Goal: Task Accomplishment & Management: Complete application form

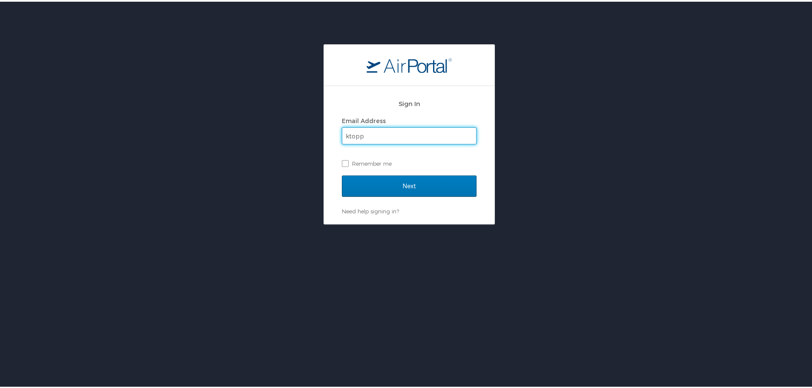
type input "ktopp@go2eventlink.com"
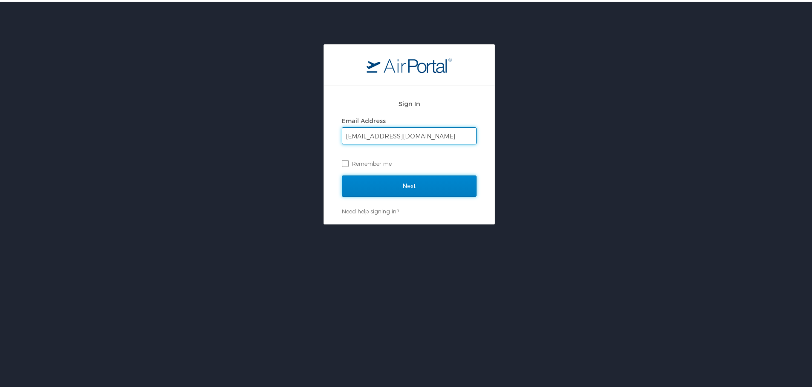
click at [435, 182] on input "Next" at bounding box center [409, 184] width 135 height 21
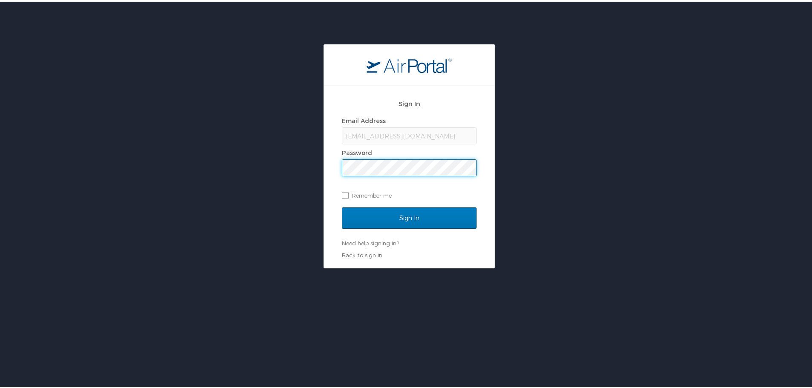
click at [342, 206] on input "Sign In" at bounding box center [409, 216] width 135 height 21
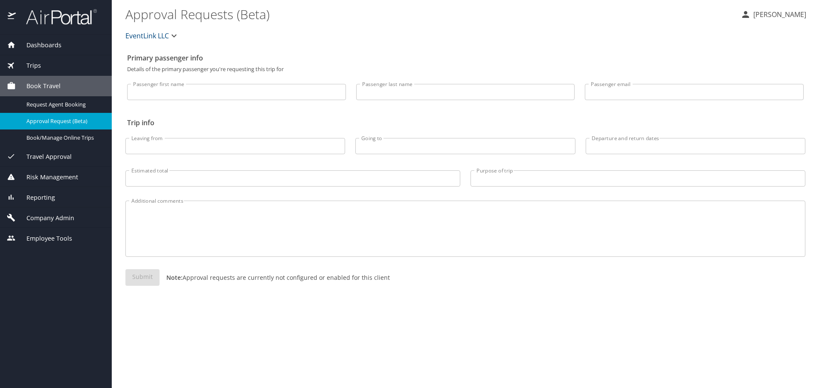
click at [51, 215] on span "Company Admin" at bounding box center [45, 218] width 58 height 9
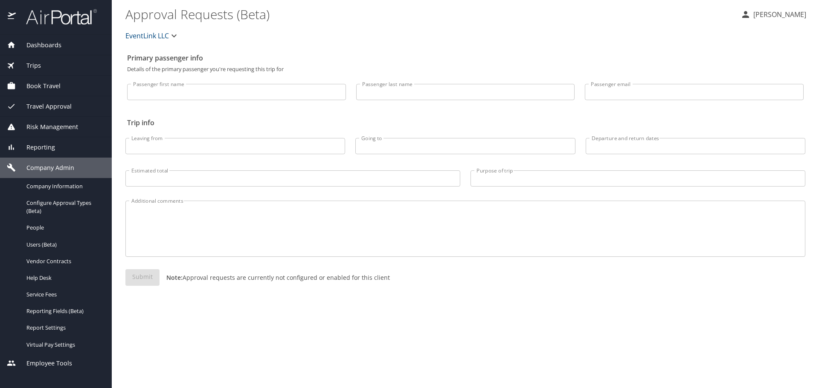
click at [60, 243] on span "Users (Beta)" at bounding box center [63, 245] width 75 height 8
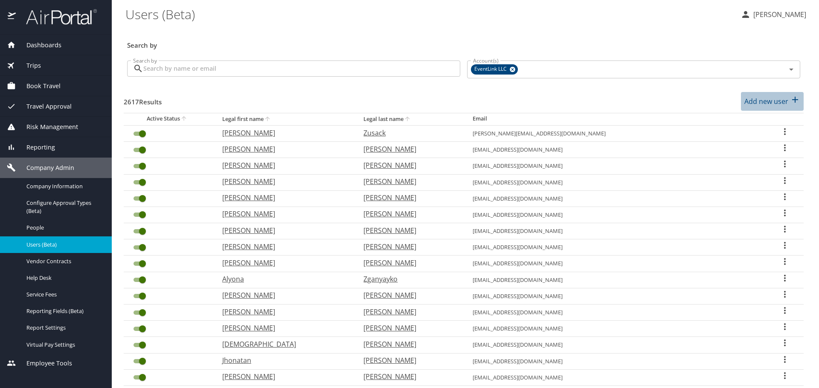
click at [749, 104] on p "Add new user" at bounding box center [766, 101] width 44 height 10
select select "US"
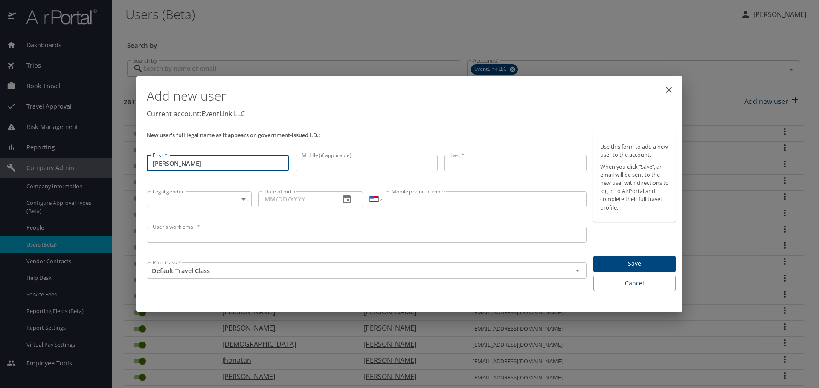
type input "Anthony"
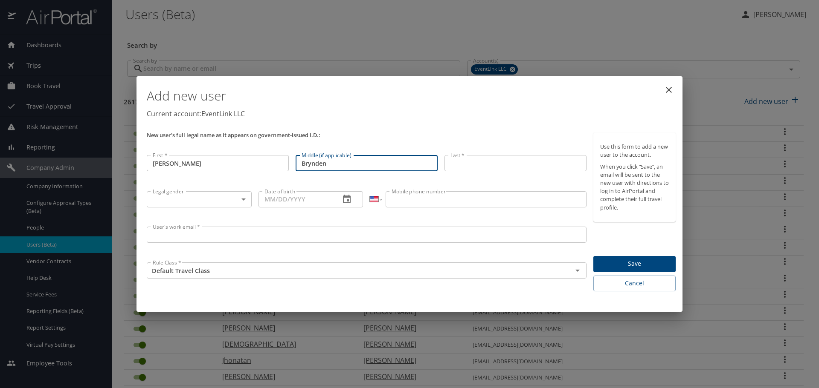
type input "Brynden"
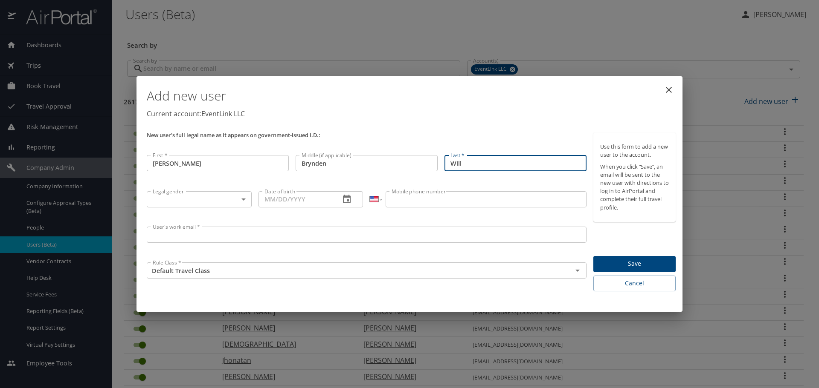
type input "Will"
click at [215, 201] on body "Dashboards AirPortal 360™ Manager My Travel Dashboard Trips Airtinerary® Lookup…" at bounding box center [409, 194] width 819 height 388
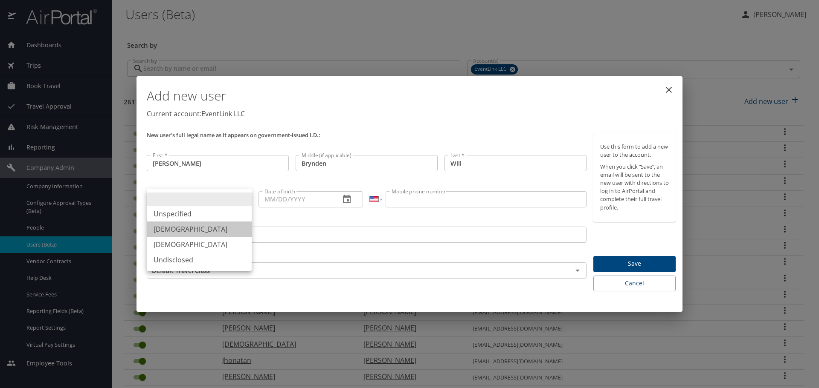
click at [202, 223] on li "Male" at bounding box center [199, 229] width 105 height 15
type input "Male"
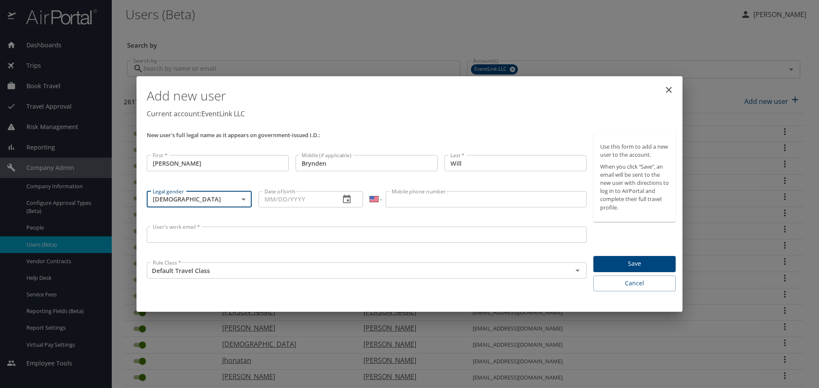
click at [265, 199] on input "Date of birth" at bounding box center [295, 199] width 75 height 16
type input "05/12/1994"
click at [429, 203] on input "Mobile phone number" at bounding box center [486, 199] width 200 height 16
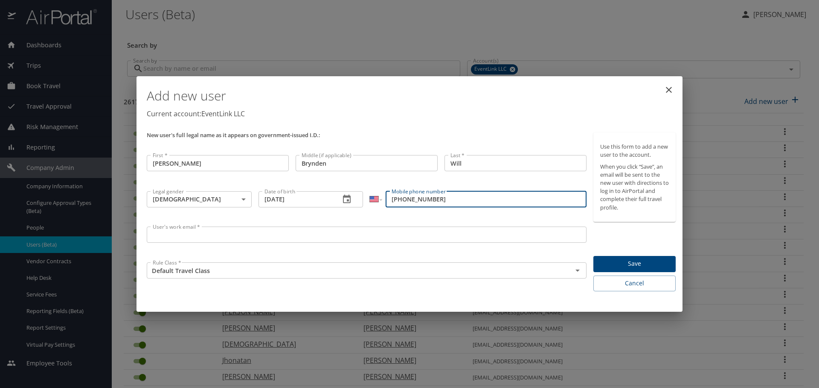
type input "(586) 436-6051"
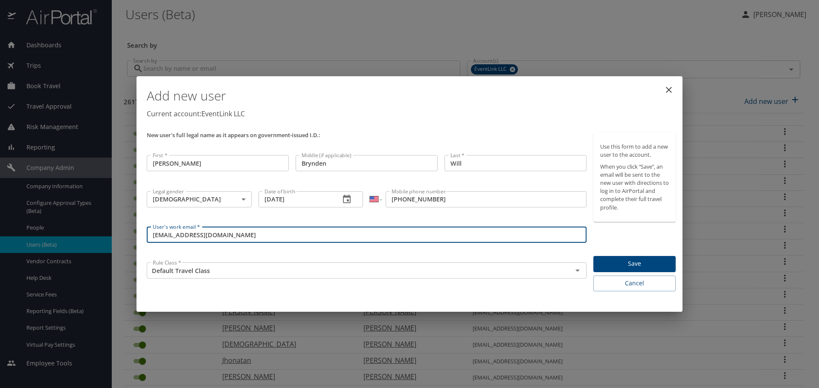
type input "abw95@cornell.edu"
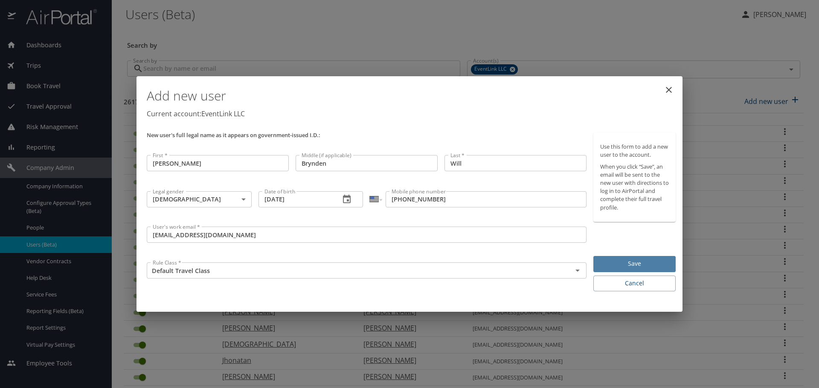
click at [629, 262] on span "Save" at bounding box center [634, 264] width 69 height 11
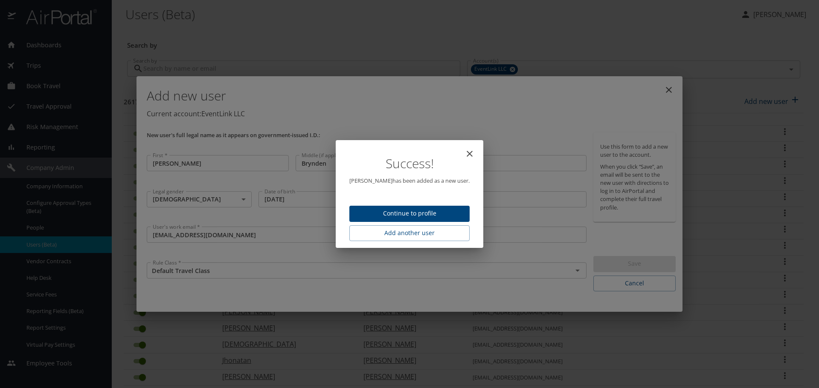
click at [433, 214] on span "Continue to profile" at bounding box center [409, 214] width 107 height 11
select select "US"
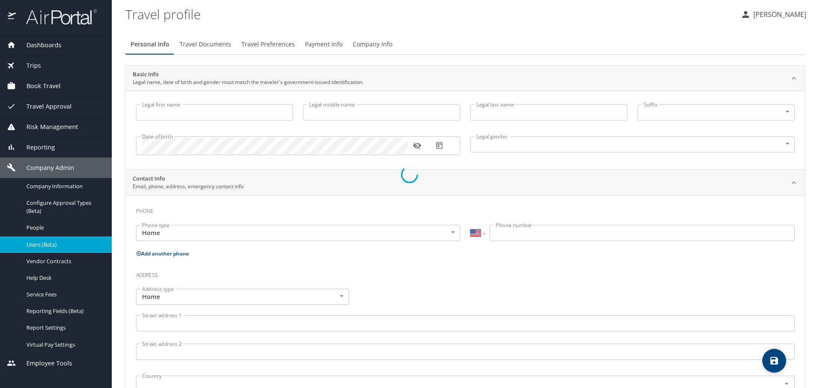
type input "Anthony"
type input "Brynden"
type input "Will"
type input "Male"
select select "US"
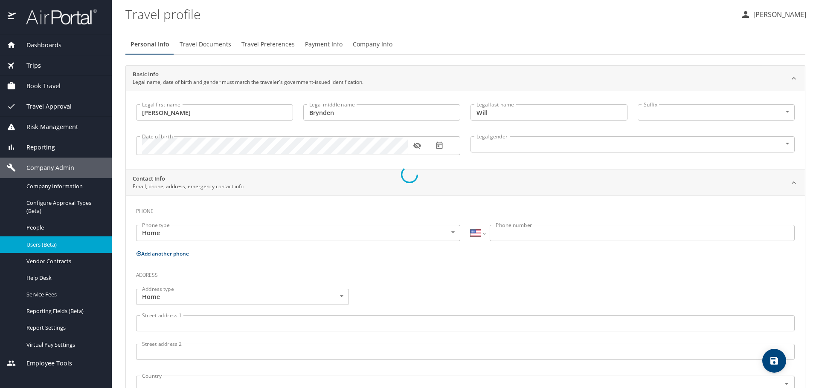
select select "US"
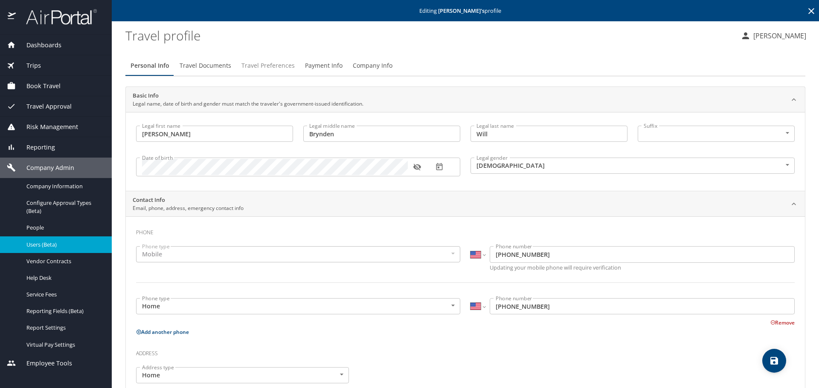
click at [252, 69] on span "Travel Preferences" at bounding box center [267, 66] width 53 height 11
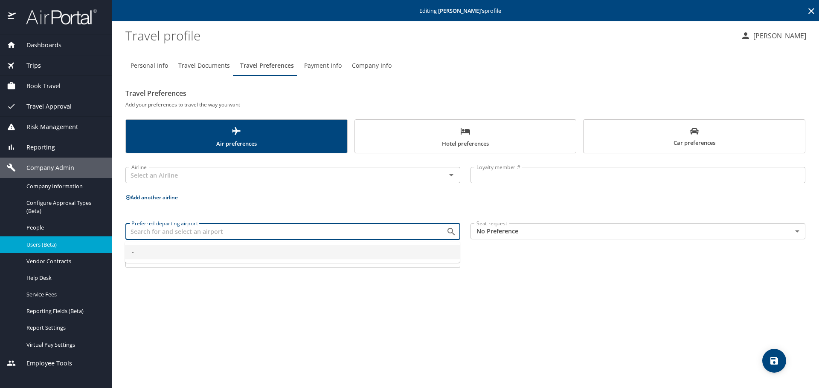
click at [179, 235] on input "Preferred departing airport" at bounding box center [280, 231] width 304 height 11
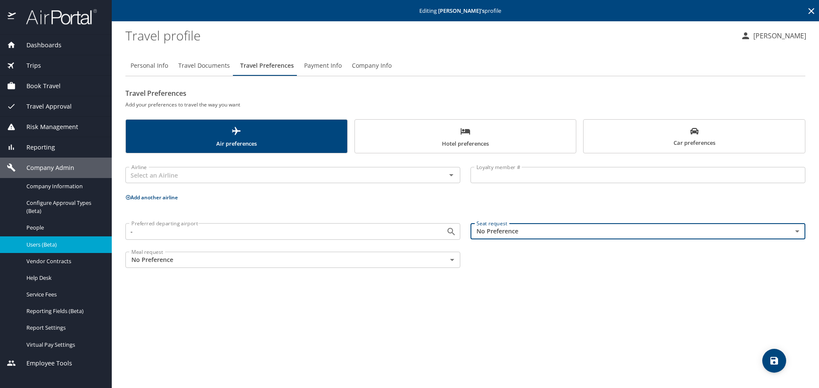
click at [203, 235] on input "-" at bounding box center [280, 231] width 304 height 11
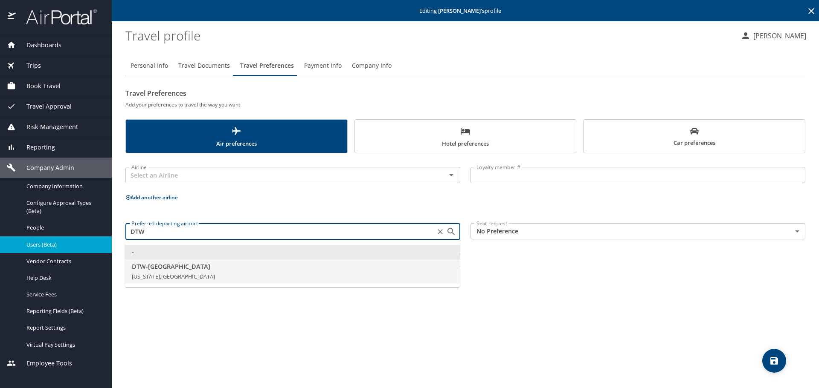
click at [193, 267] on span "DTW - Detroit" at bounding box center [292, 266] width 321 height 9
type input "DTW - Detroit"
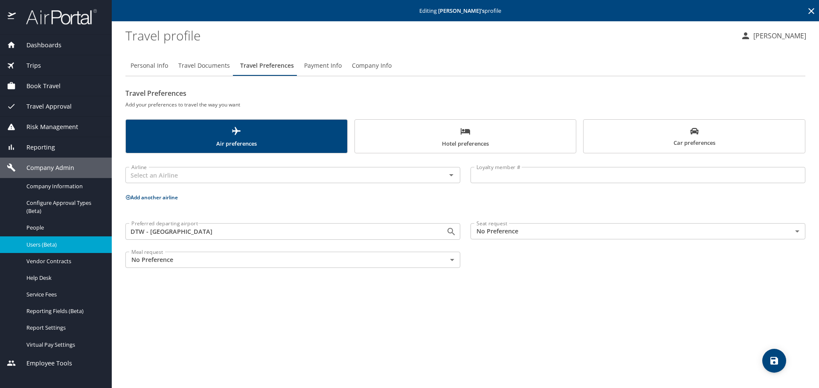
click at [493, 235] on body "Dashboards AirPortal 360™ Manager My Travel Dashboard Trips Airtinerary® Lookup…" at bounding box center [409, 194] width 819 height 388
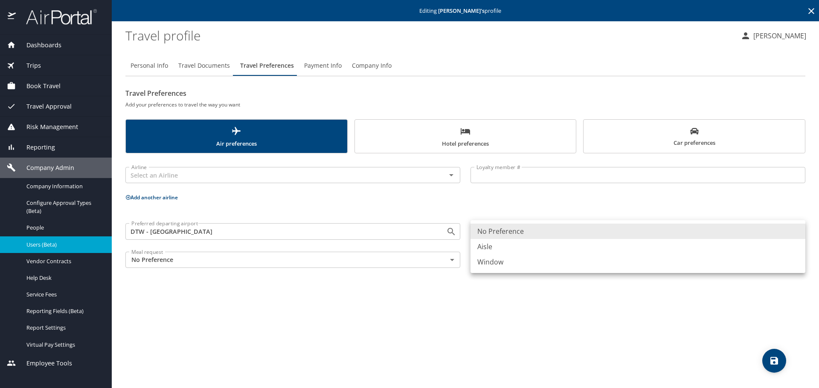
click at [499, 251] on li "Aisle" at bounding box center [637, 246] width 335 height 15
type input "Aisle"
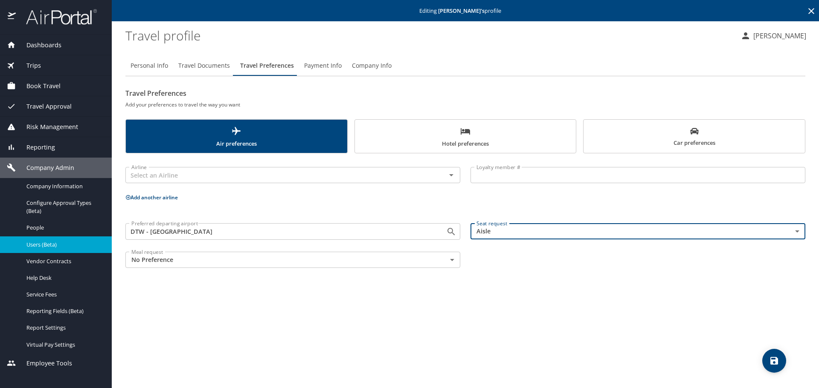
click at [773, 355] on button "save" at bounding box center [774, 361] width 24 height 24
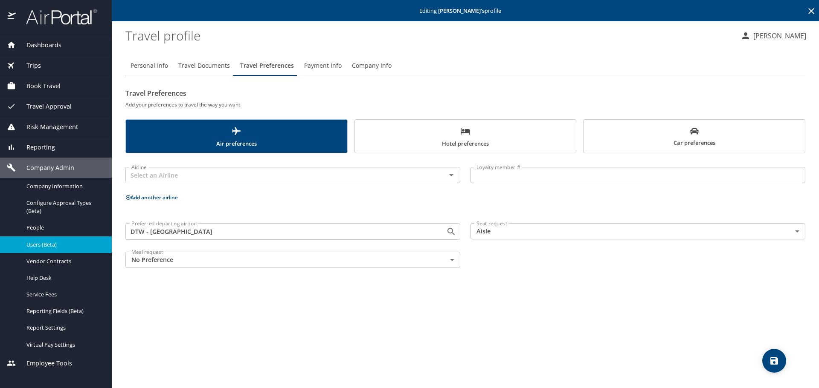
click at [67, 243] on span "Users (Beta)" at bounding box center [63, 245] width 75 height 8
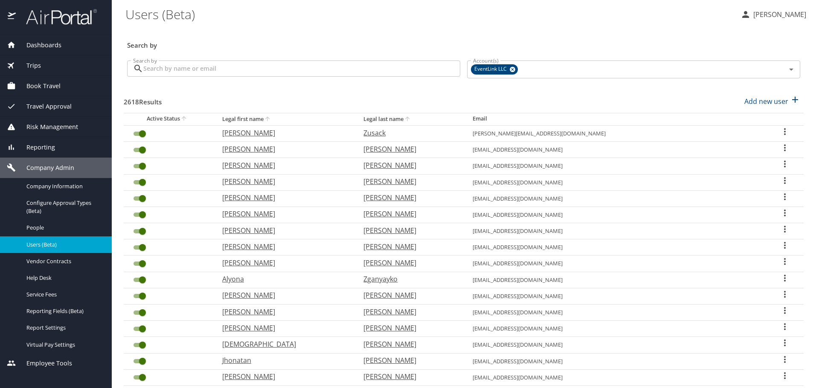
click at [755, 102] on p "Add new user" at bounding box center [766, 101] width 44 height 10
select select "US"
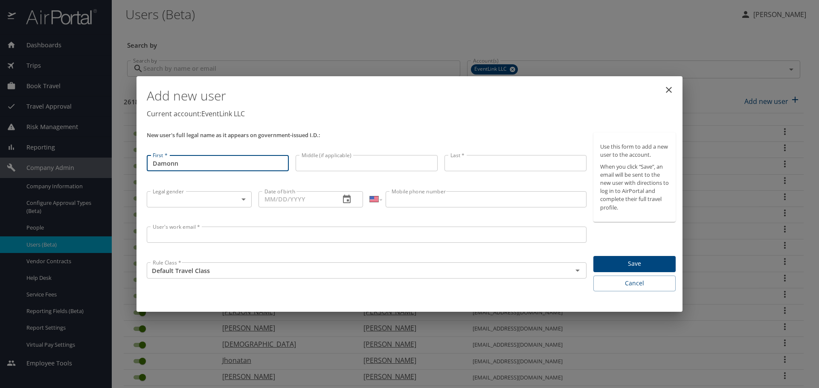
type input "Damonn"
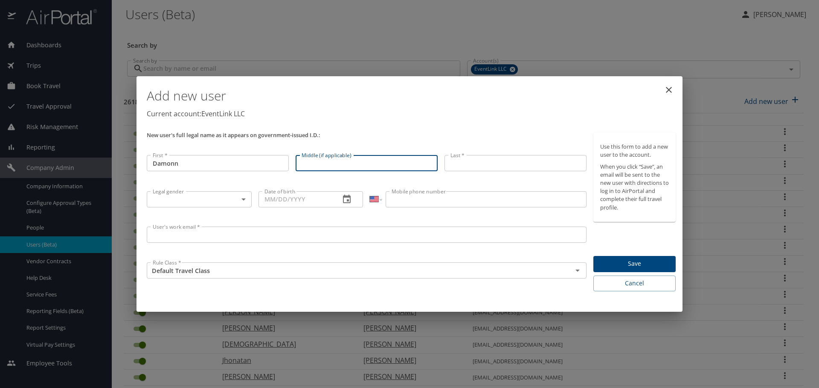
type input "a"
type input "Anthony"
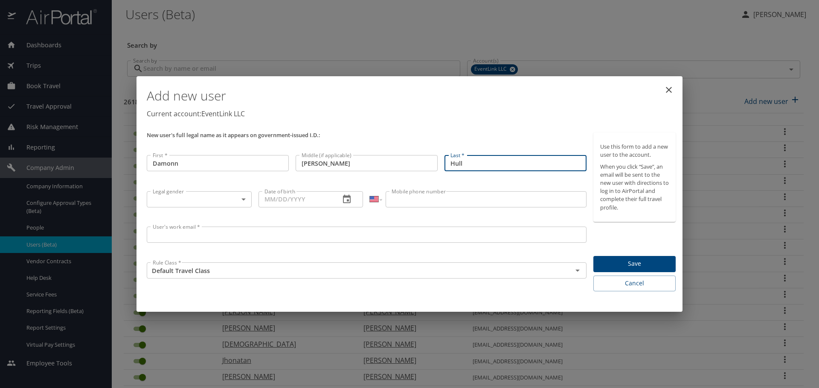
type input "Hull"
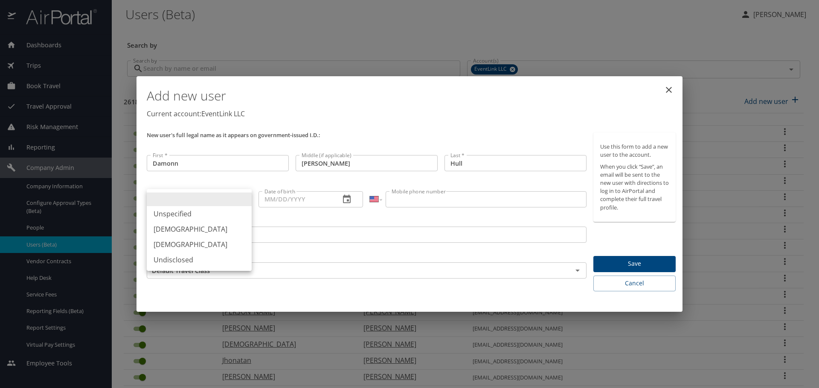
click at [209, 195] on body "Dashboards AirPortal 360™ Manager My Travel Dashboard Trips Airtinerary® Lookup…" at bounding box center [409, 194] width 819 height 388
click at [184, 227] on li "Male" at bounding box center [199, 229] width 105 height 15
type input "Male"
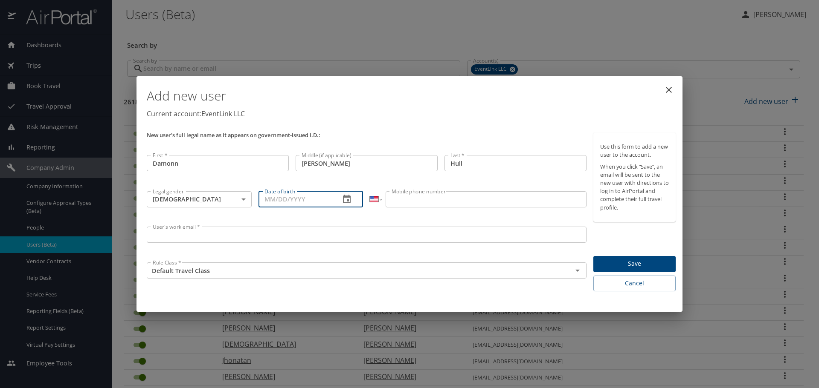
click at [272, 200] on input "Date of birth" at bounding box center [295, 199] width 75 height 16
type input "11/22/1985"
click at [417, 200] on input "Mobile phone number" at bounding box center [486, 199] width 200 height 16
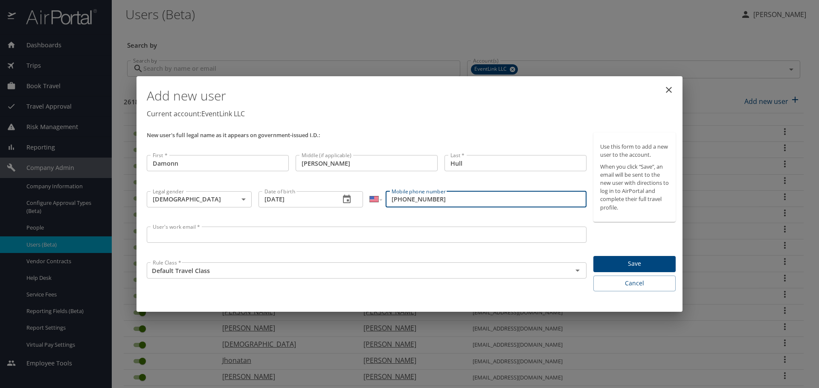
type input "(301) 613-6227"
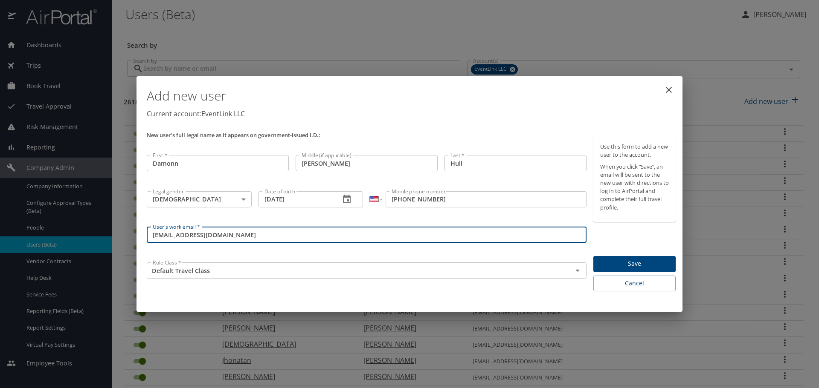
click at [167, 235] on input "da.jullbooking@gmail.com" at bounding box center [367, 235] width 440 height 16
type input "da.hullbooking@gmail.com"
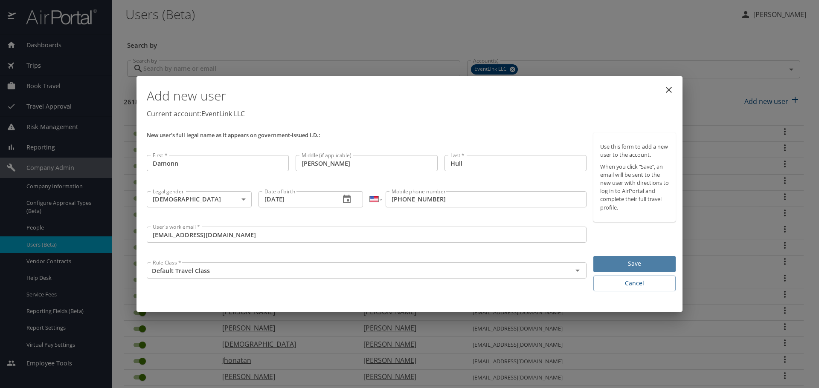
click at [620, 258] on button "Save" at bounding box center [634, 264] width 82 height 17
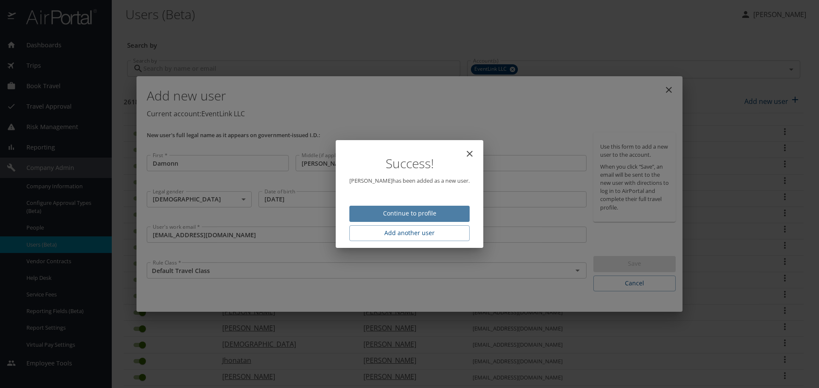
click at [450, 217] on span "Continue to profile" at bounding box center [409, 214] width 107 height 11
select select "US"
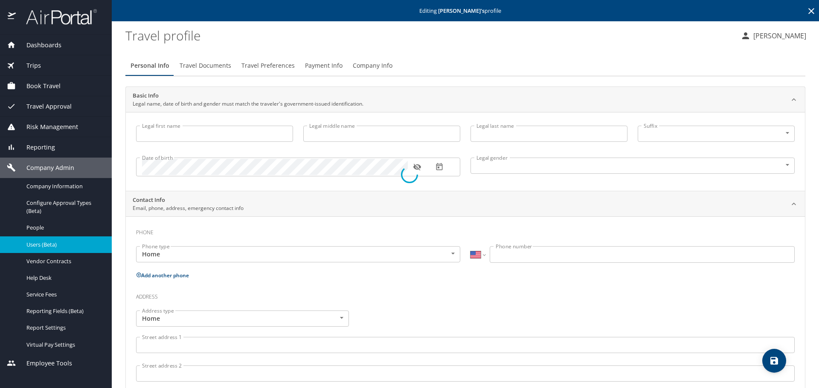
type input "Damonn"
type input "Anthony"
type input "Hull"
type input "Male"
select select "US"
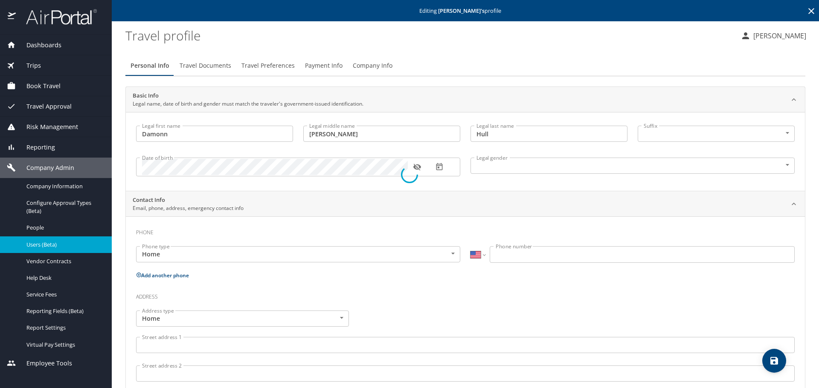
select select "US"
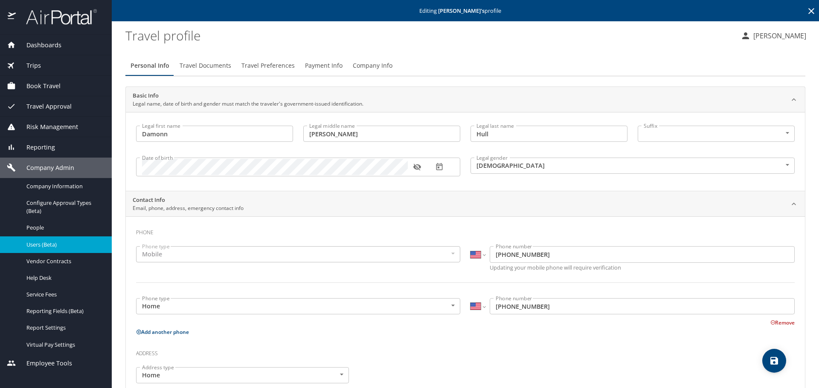
click at [262, 70] on span "Travel Preferences" at bounding box center [267, 66] width 53 height 11
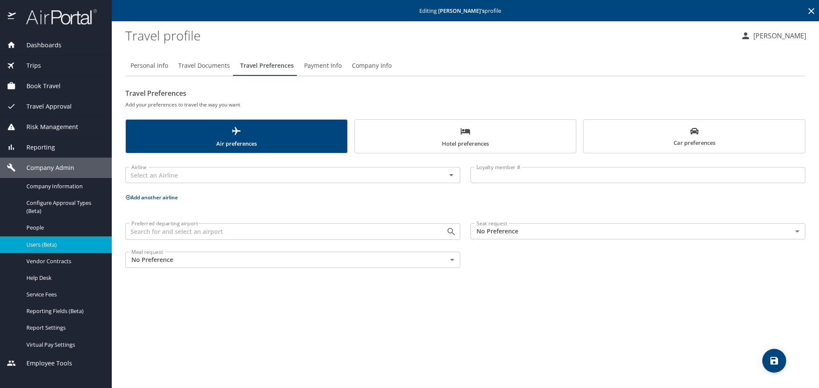
click at [217, 171] on input "text" at bounding box center [280, 175] width 304 height 11
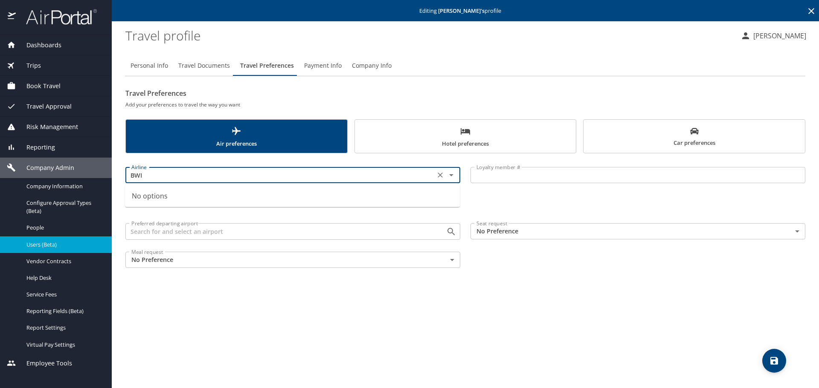
type input "BWI"
click at [177, 234] on input "Preferred departing airport" at bounding box center [280, 231] width 304 height 11
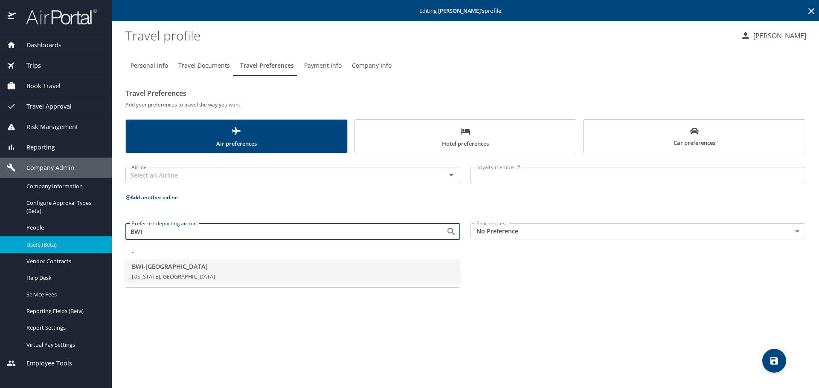
click at [173, 269] on span "BWI - Baltimore" at bounding box center [292, 266] width 321 height 9
type input "BWI - Baltimore"
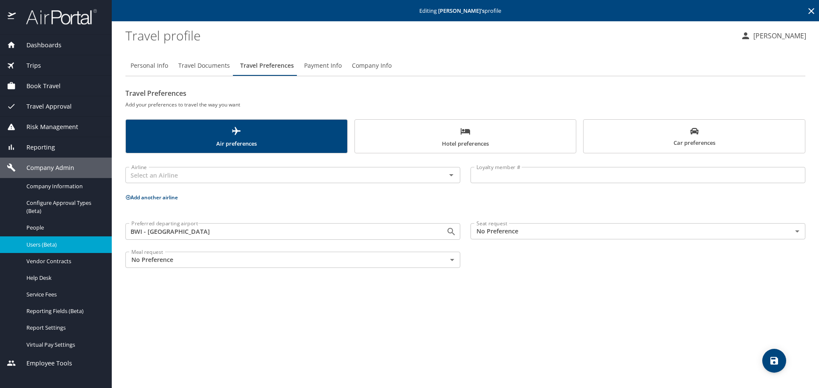
click at [519, 231] on body "Dashboards AirPortal 360™ Manager My Travel Dashboard Trips Airtinerary® Lookup…" at bounding box center [409, 194] width 819 height 388
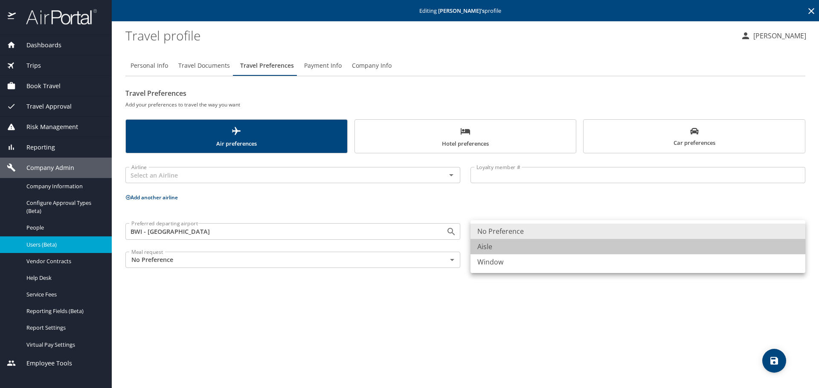
click at [519, 252] on li "Aisle" at bounding box center [637, 246] width 335 height 15
type input "Aisle"
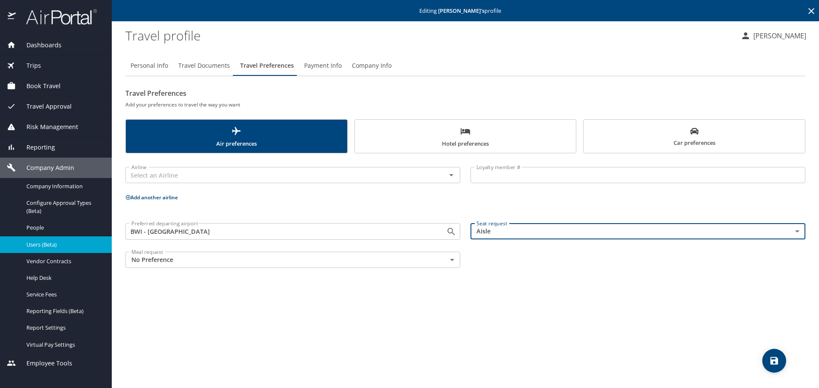
click at [233, 177] on input "text" at bounding box center [280, 175] width 304 height 11
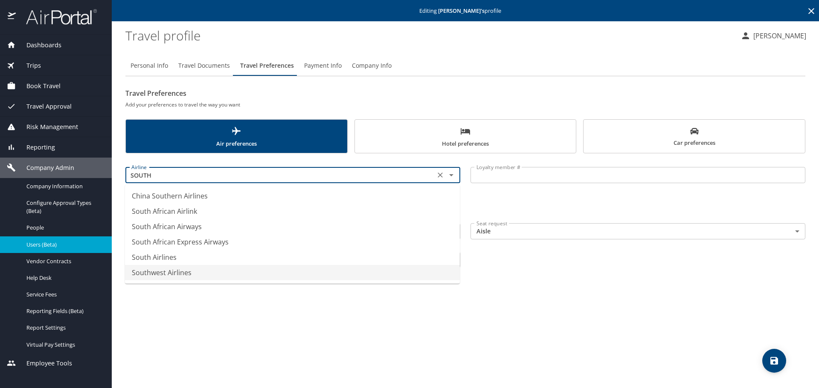
click at [225, 272] on li "Southwest Airlines" at bounding box center [292, 272] width 335 height 15
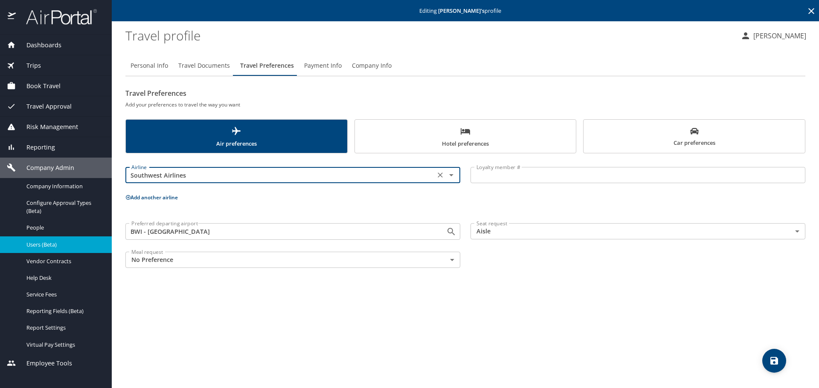
type input "Southwest Airlines"
click at [493, 182] on input "Loyalty member #" at bounding box center [637, 175] width 335 height 16
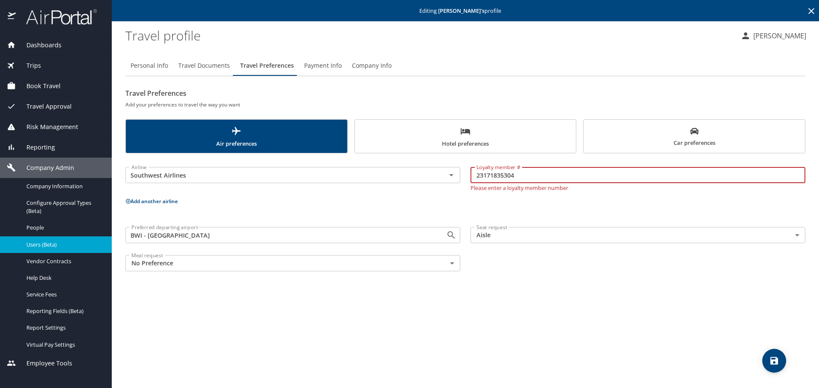
type input "23171835304"
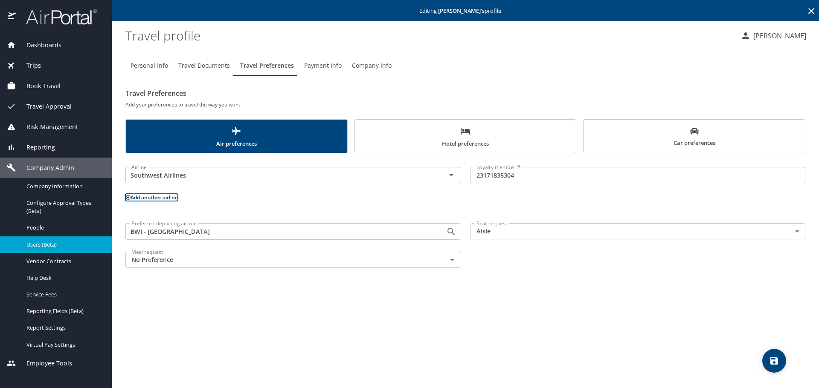
click at [774, 361] on icon "save" at bounding box center [774, 361] width 8 height 8
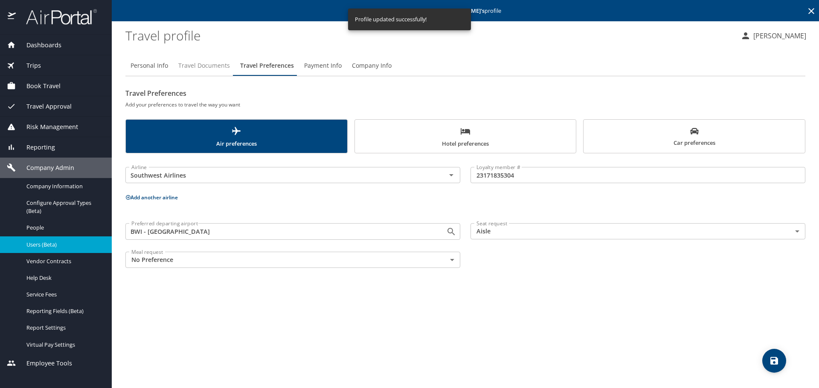
click at [200, 65] on span "Travel Documents" at bounding box center [204, 66] width 52 height 11
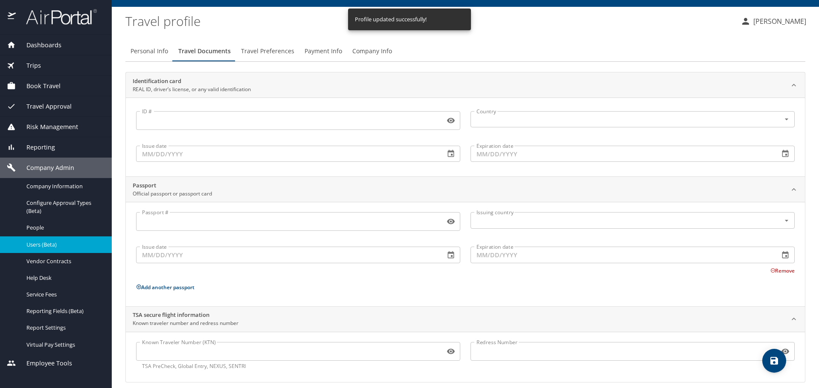
scroll to position [23, 0]
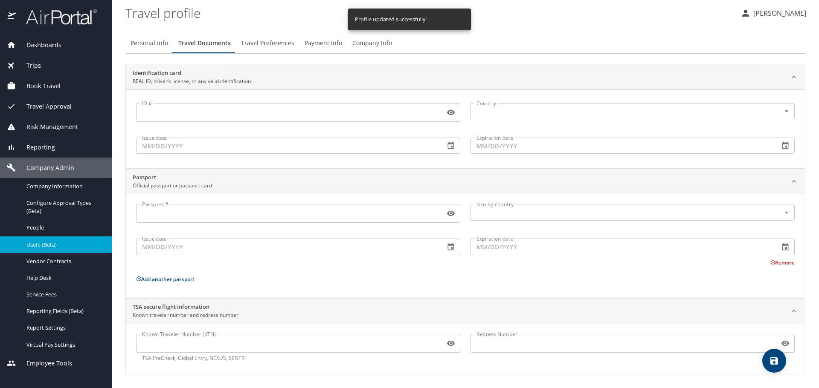
click at [290, 349] on input "Known Traveler Number (KTN)" at bounding box center [288, 344] width 305 height 16
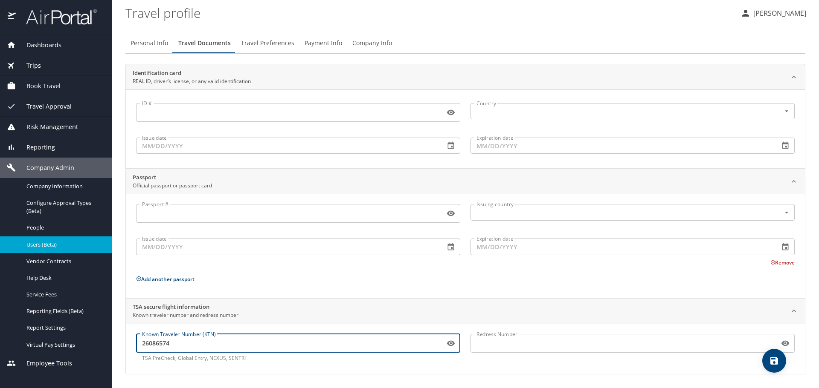
type input "26086574"
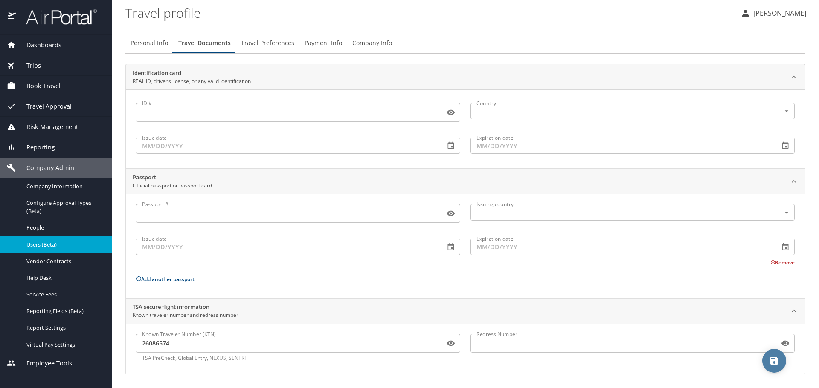
click at [778, 359] on icon "save" at bounding box center [774, 361] width 10 height 10
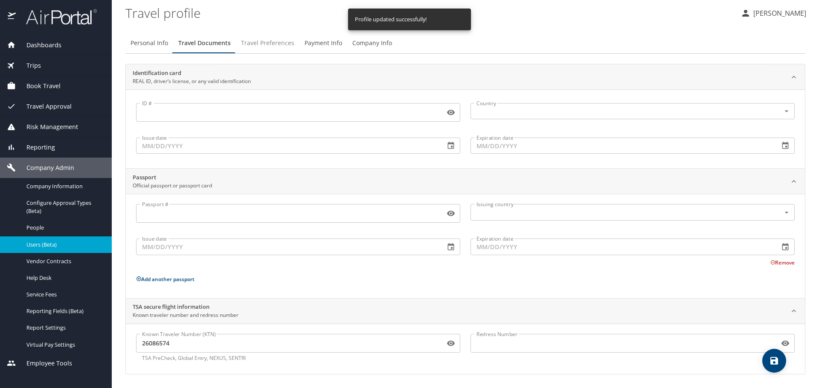
click at [255, 43] on span "Travel Preferences" at bounding box center [267, 43] width 53 height 11
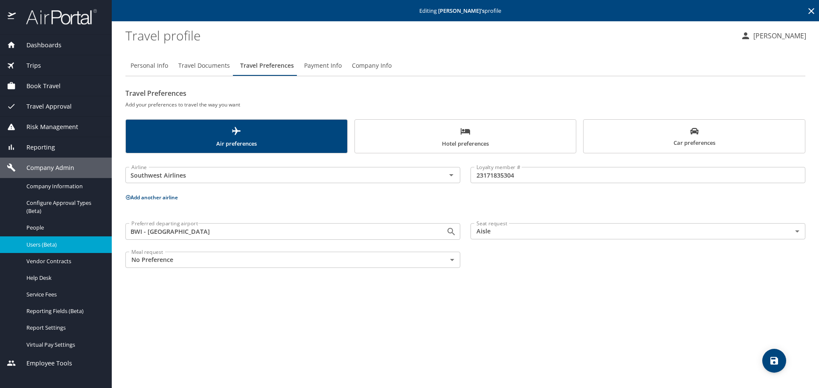
click at [811, 9] on icon at bounding box center [811, 11] width 10 height 10
